Goal: Task Accomplishment & Management: Manage account settings

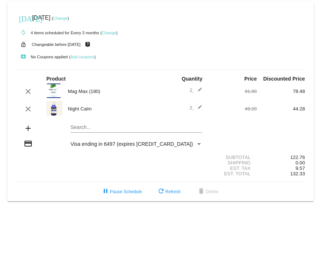
click at [200, 91] on mat-icon "edit" at bounding box center [197, 91] width 9 height 9
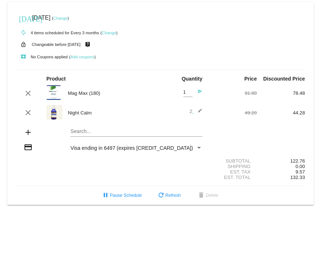
type input "1"
click at [188, 93] on input "1" at bounding box center [187, 92] width 9 height 5
click at [28, 95] on mat-icon "clear" at bounding box center [28, 93] width 9 height 9
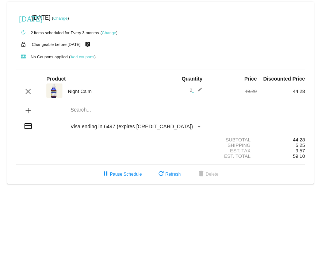
click at [68, 18] on link "Change" at bounding box center [60, 18] width 14 height 4
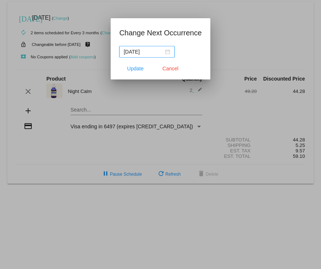
click at [136, 52] on input "[DATE]" at bounding box center [144, 52] width 40 height 8
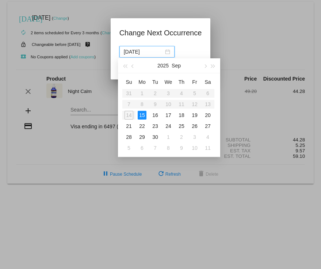
click at [143, 53] on input "[DATE]" at bounding box center [144, 52] width 40 height 8
drag, startPoint x: 143, startPoint y: 53, endPoint x: 138, endPoint y: 53, distance: 4.8
click at [138, 53] on input "[DATE]" at bounding box center [144, 52] width 40 height 8
click at [207, 65] on button "button" at bounding box center [205, 65] width 8 height 15
click at [169, 115] on div "15" at bounding box center [168, 115] width 9 height 9
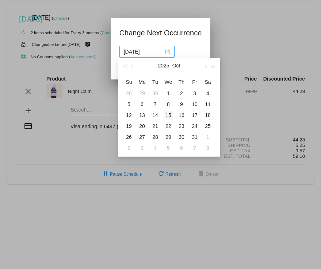
type input "[DATE]"
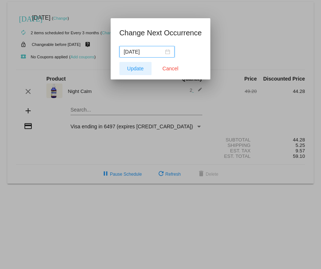
click at [136, 69] on span "Update" at bounding box center [135, 69] width 16 height 6
